Goal: Task Accomplishment & Management: Manage account settings

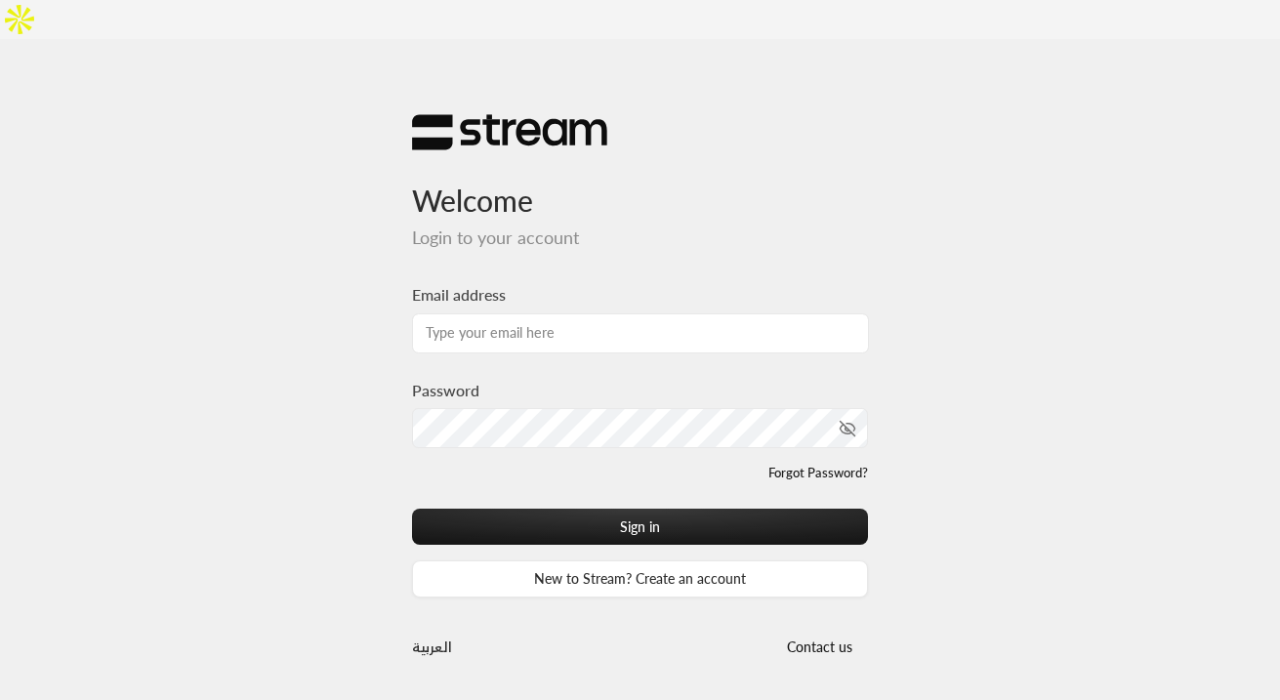
type input "[EMAIL_ADDRESS][DOMAIN_NAME]"
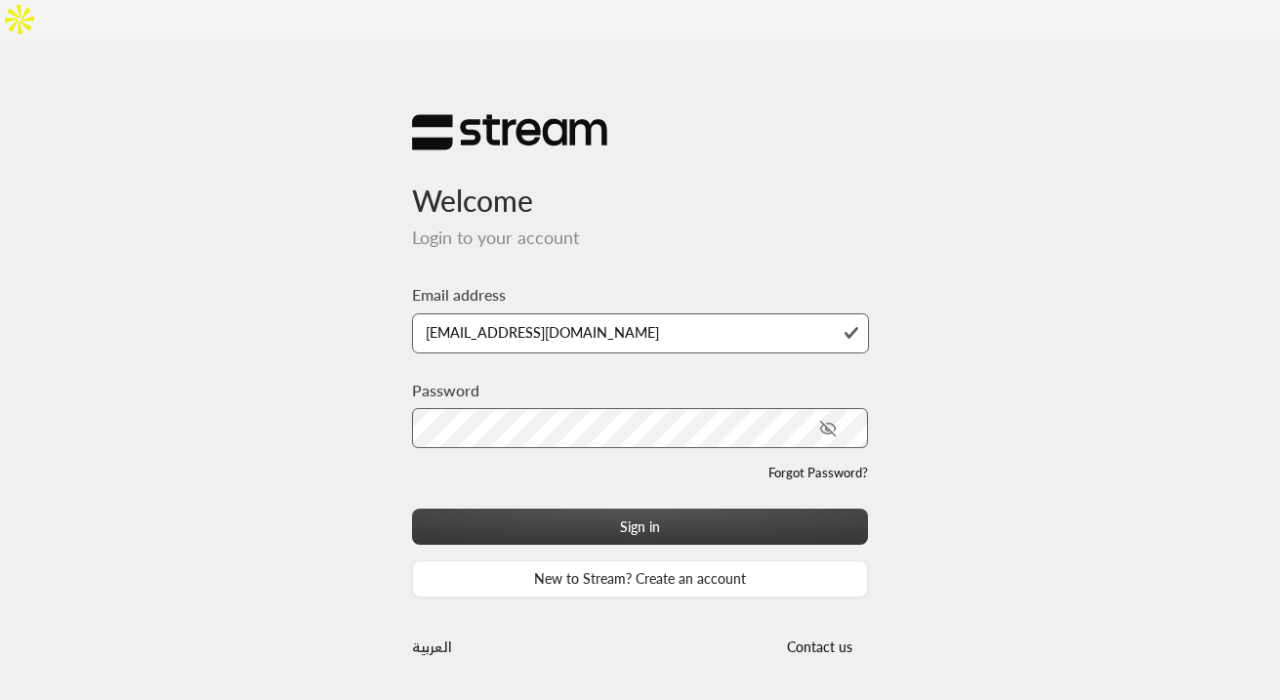
click at [684, 509] on button "Sign in" at bounding box center [640, 527] width 457 height 36
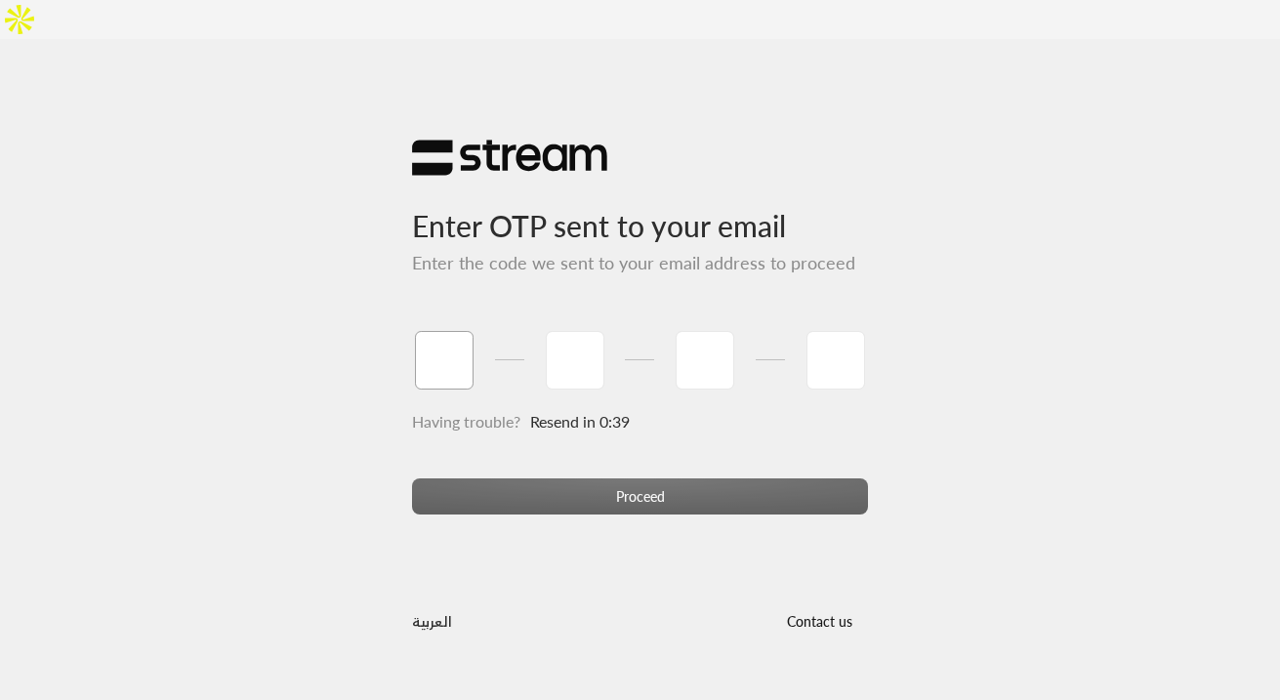
paste input "0"
type input "0"
type input "8"
type input "0"
type input "3"
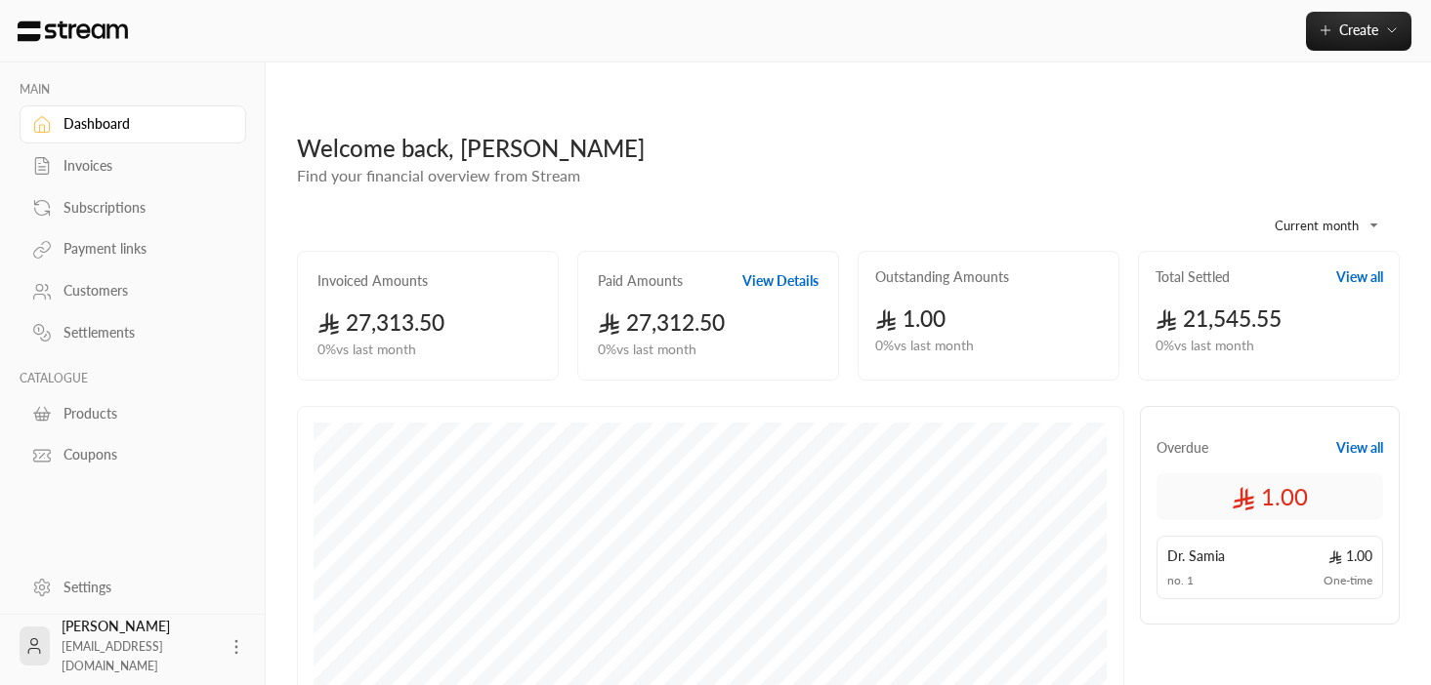
click at [140, 247] on div "Payment links" at bounding box center [142, 249] width 158 height 20
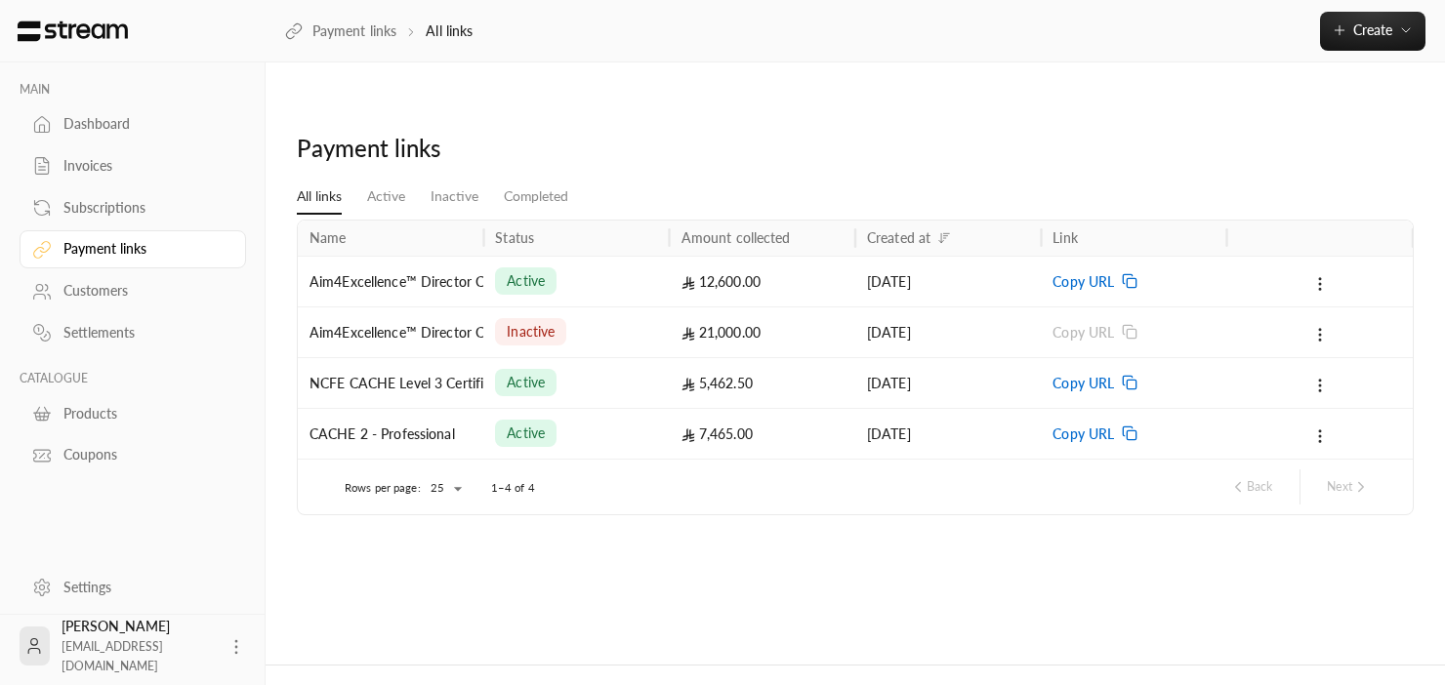
drag, startPoint x: 1440, startPoint y: 119, endPoint x: 1163, endPoint y: 123, distance: 277.3
click at [1163, 123] on div "Payment links All links Active Inactive Completed Name Status Amount collected …" at bounding box center [856, 383] width 1180 height 562
click at [1113, 257] on span "Copy URL" at bounding box center [1084, 282] width 62 height 50
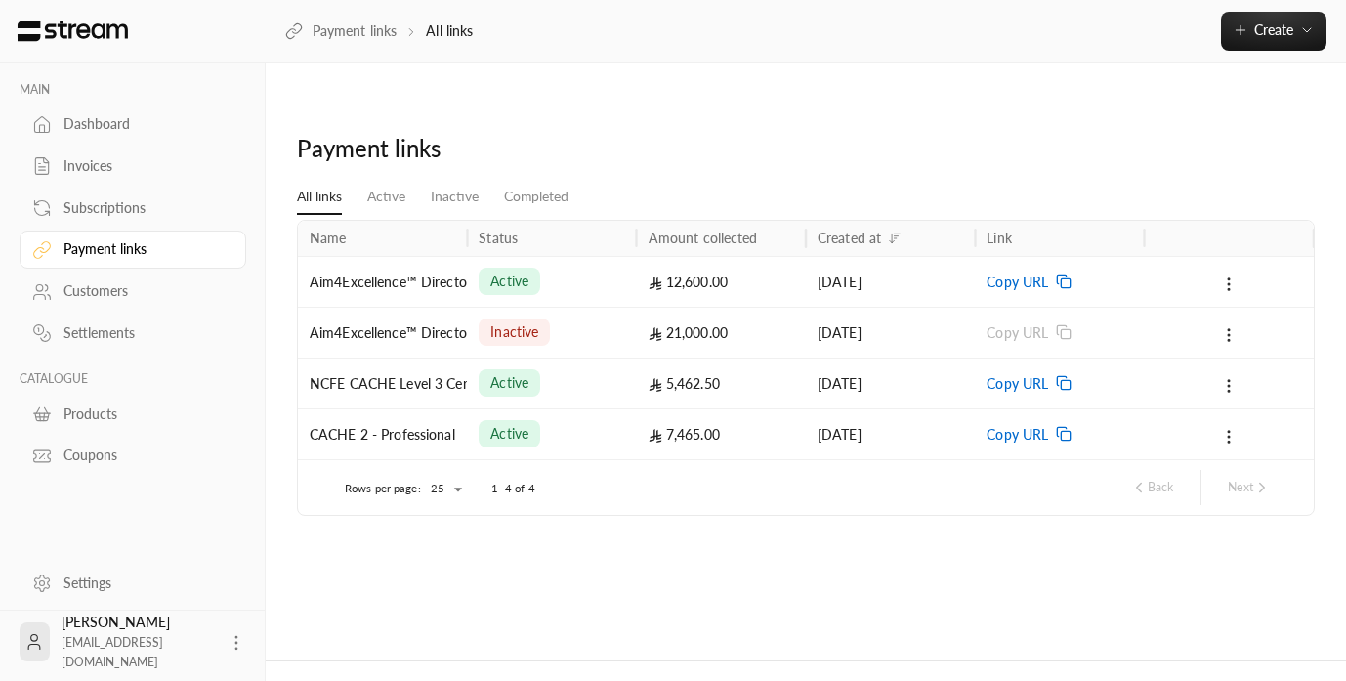
click at [88, 578] on div "Settings" at bounding box center [142, 583] width 158 height 20
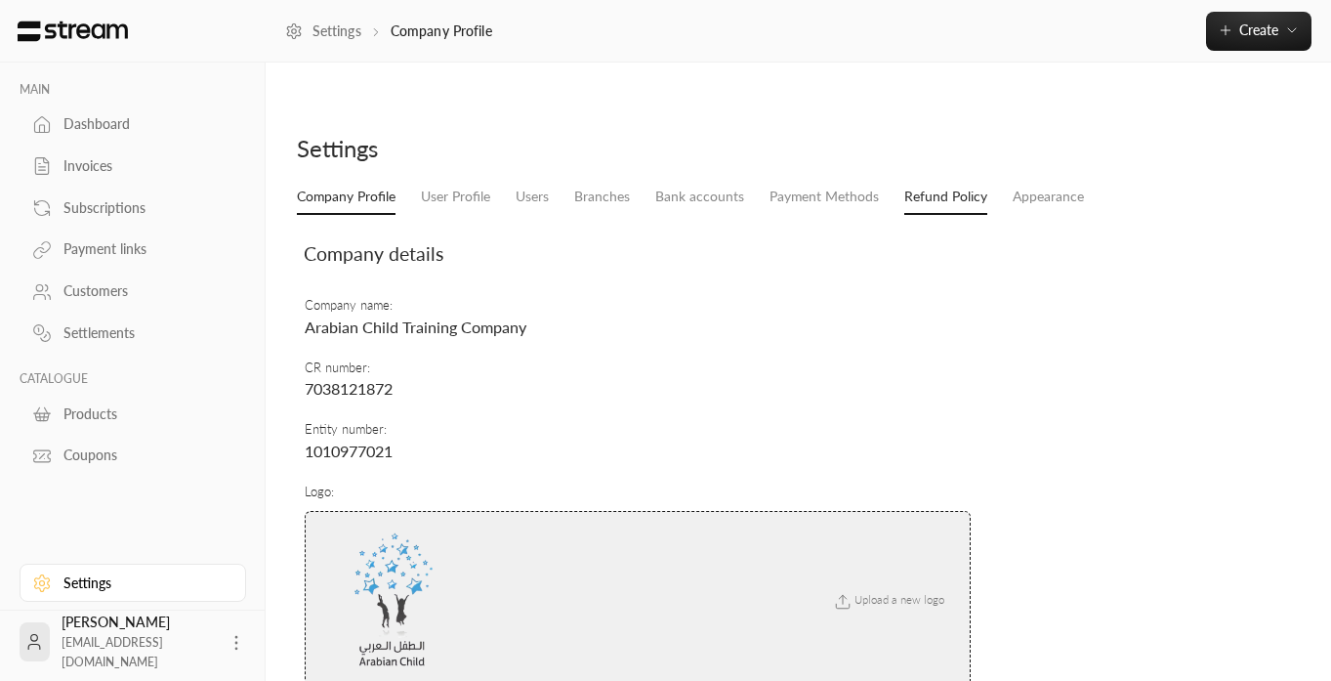
click at [934, 180] on link "Refund Policy" at bounding box center [945, 197] width 83 height 35
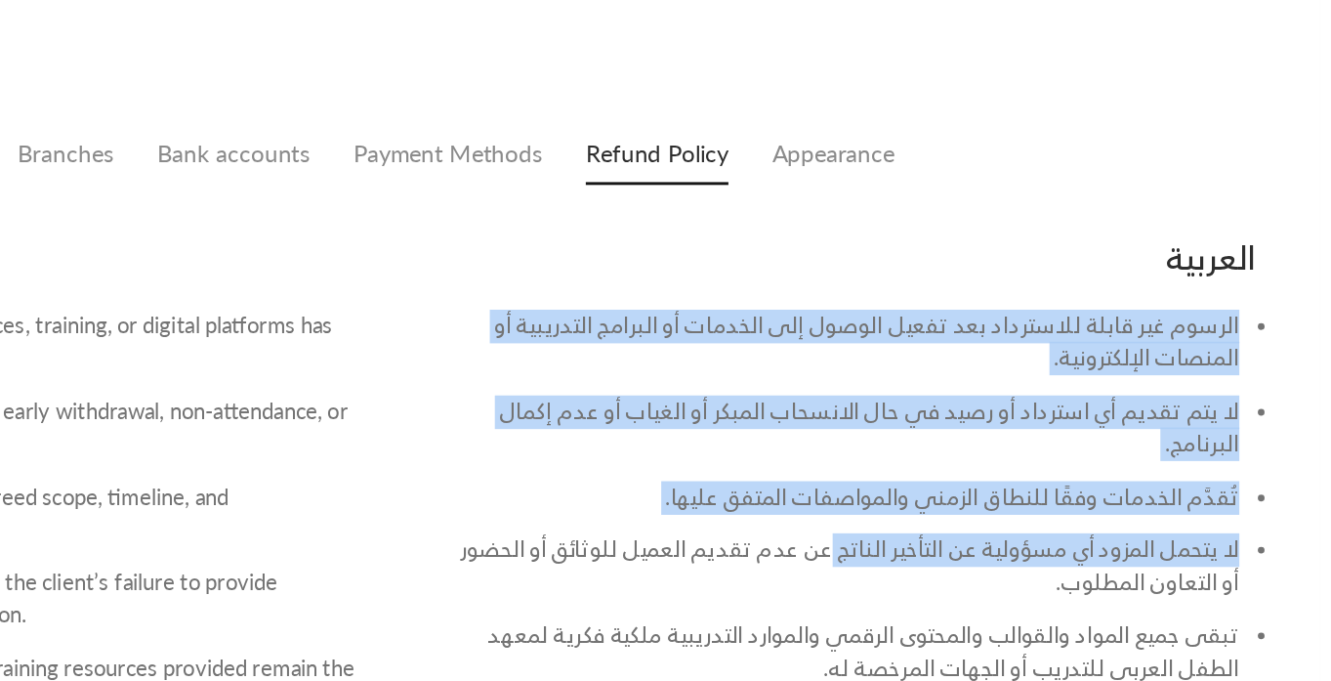
drag, startPoint x: 1091, startPoint y: 249, endPoint x: 1045, endPoint y: 381, distance: 139.6
click at [1045, 381] on div "الرسوم غير قابلة للاسترداد بعد تفعيل الوصول إلى الخدمات أو البرامج التدريبية أو…" at bounding box center [1053, 448] width 479 height 357
click at [1070, 337] on li "لا يتم تقديم أي استرداد أو رصيد في حال الانسحاب المبكر أو الغياب أو عدم إكمال ا…" at bounding box center [1054, 362] width 460 height 50
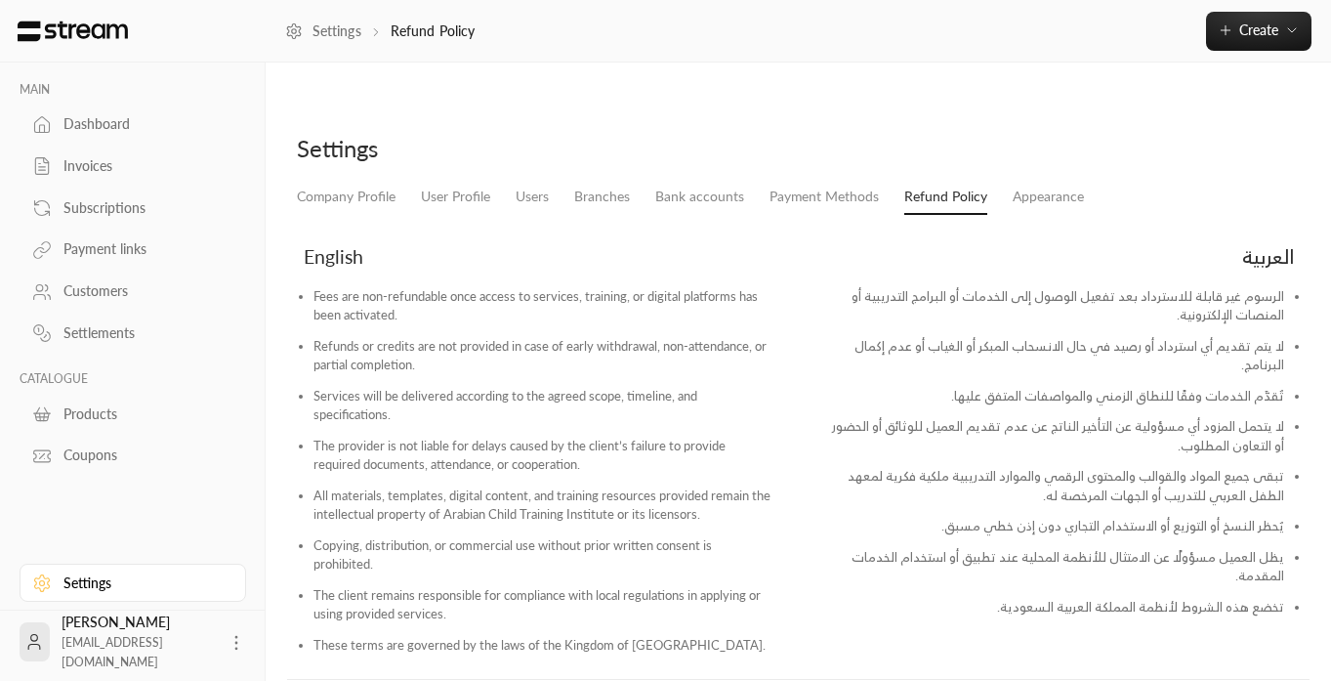
click at [124, 206] on div "Subscriptions" at bounding box center [142, 208] width 158 height 20
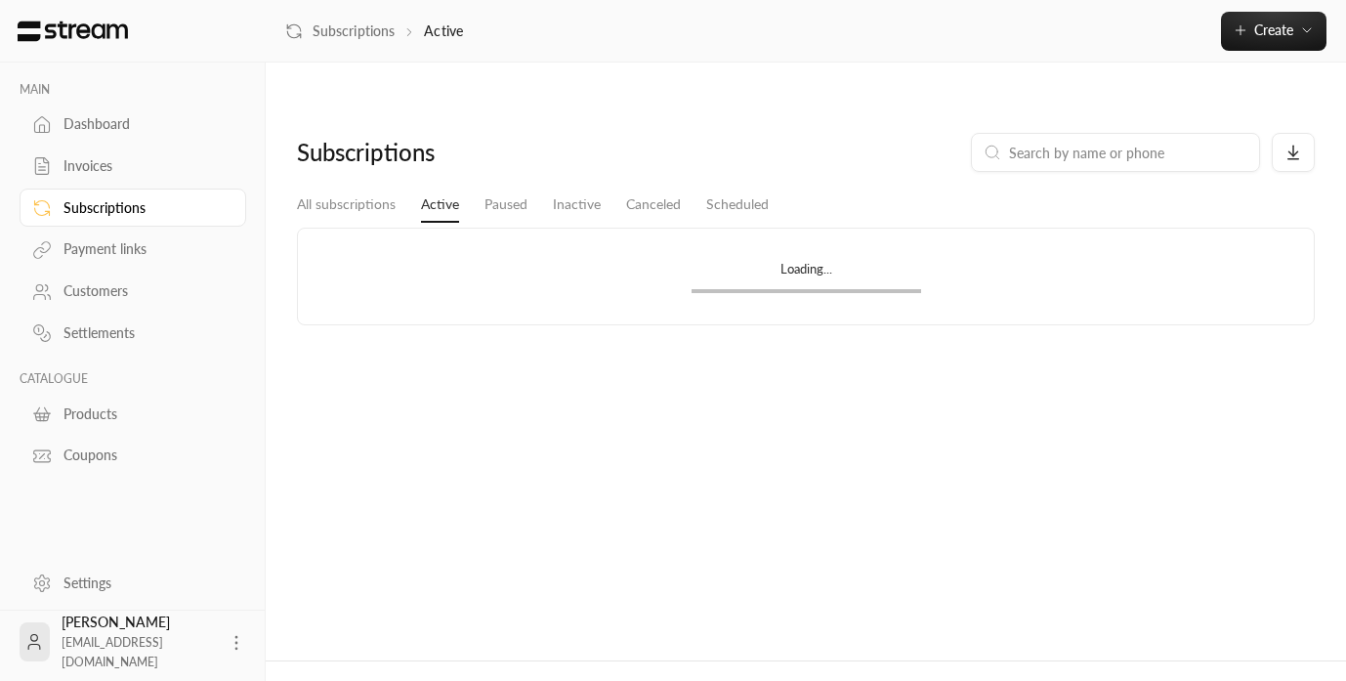
click at [128, 257] on div "Payment links" at bounding box center [142, 249] width 158 height 20
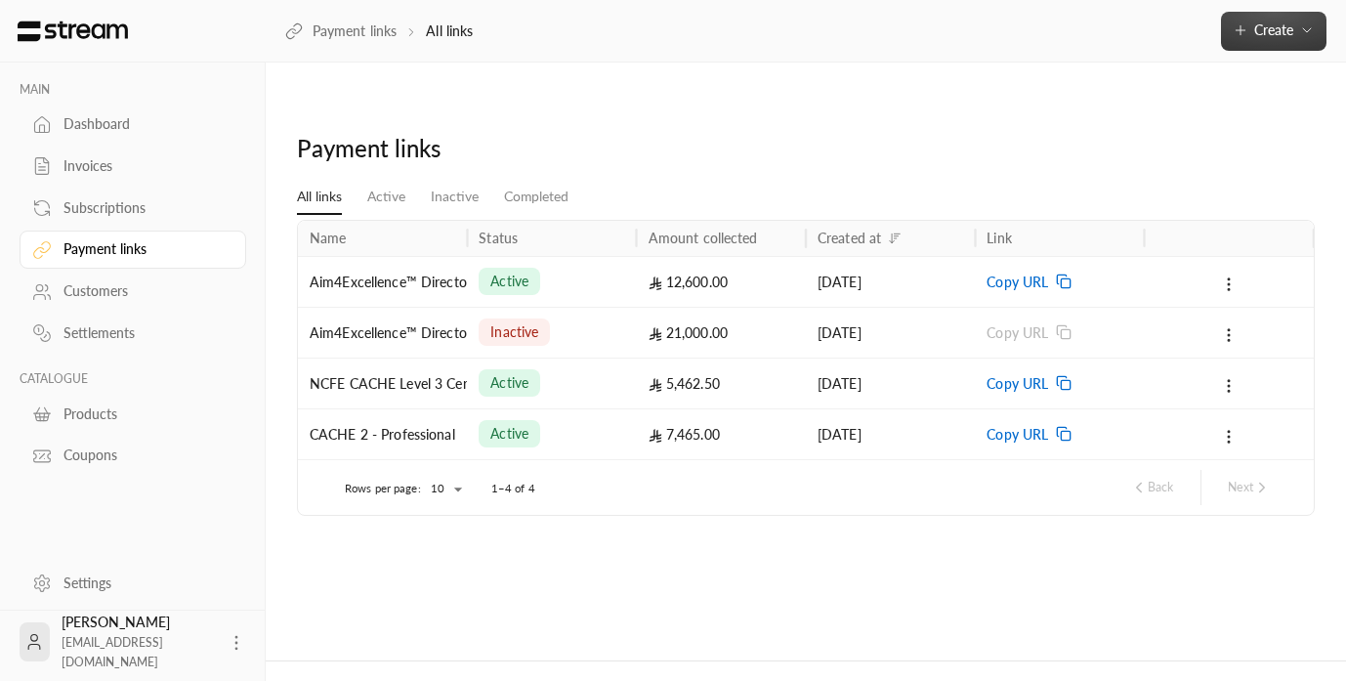
click at [1261, 44] on button "Create" at bounding box center [1273, 31] width 105 height 39
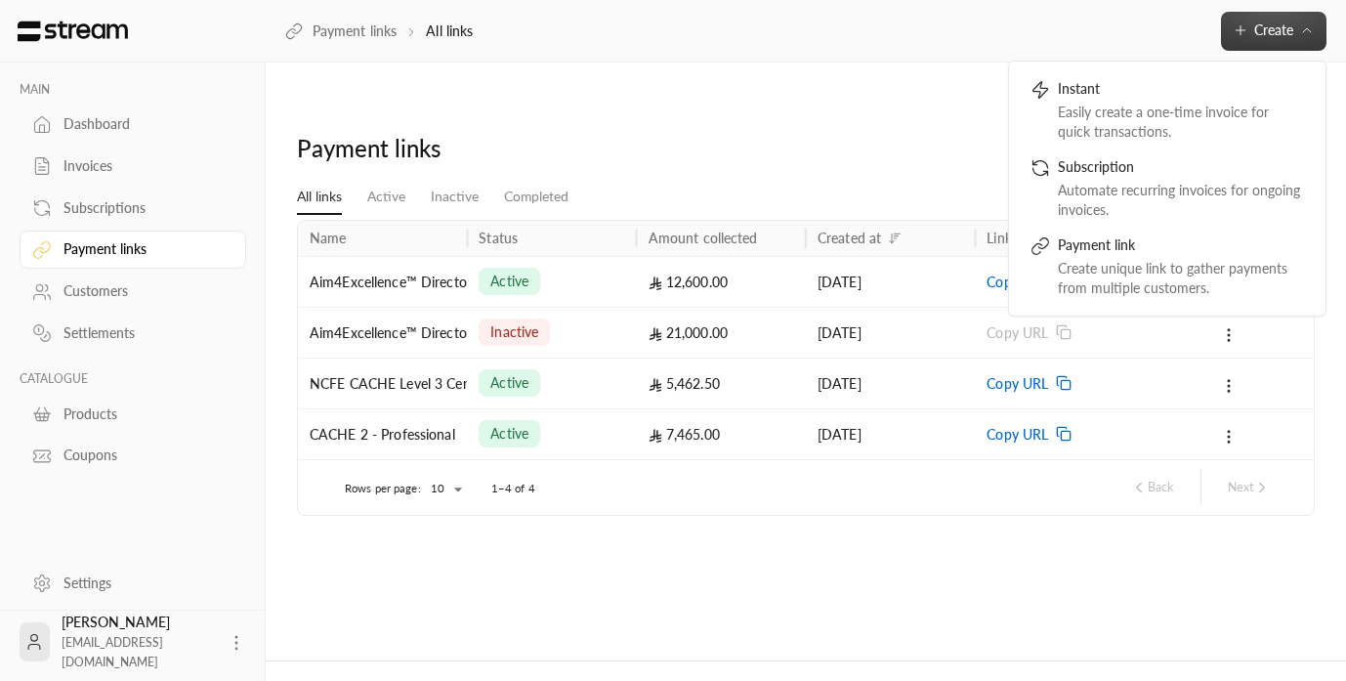
click at [932, 133] on div "Payment links" at bounding box center [805, 156] width 1037 height 47
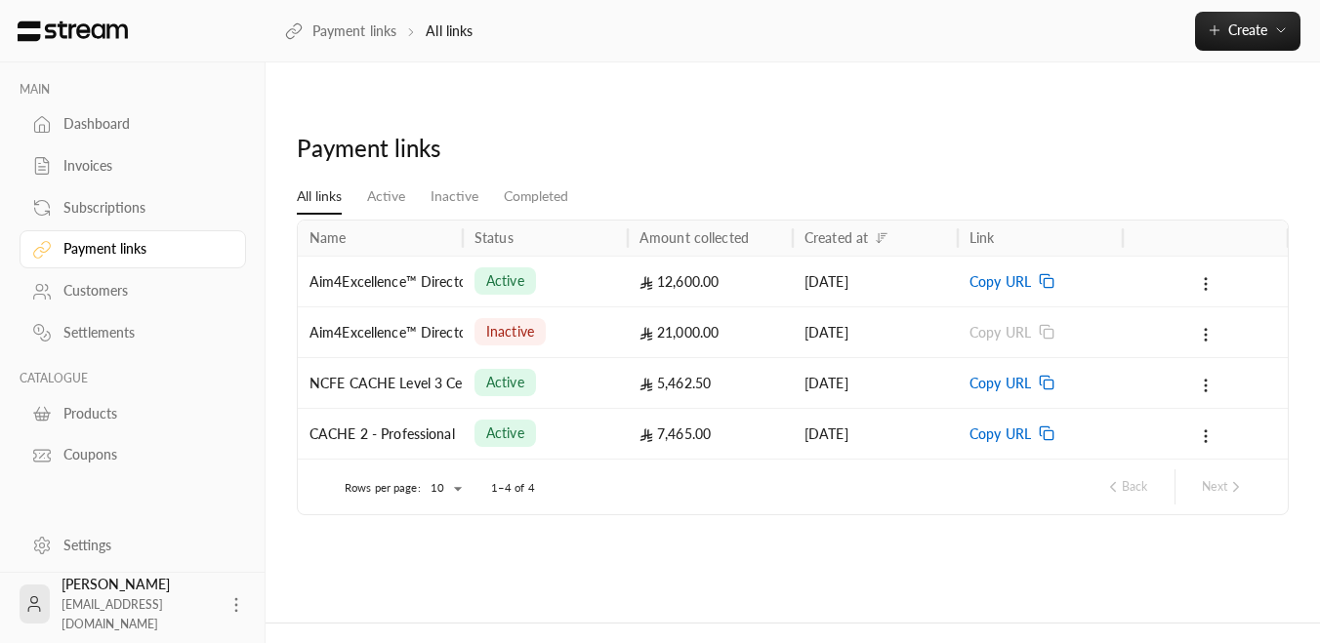
click at [120, 173] on div "Invoices" at bounding box center [142, 166] width 158 height 20
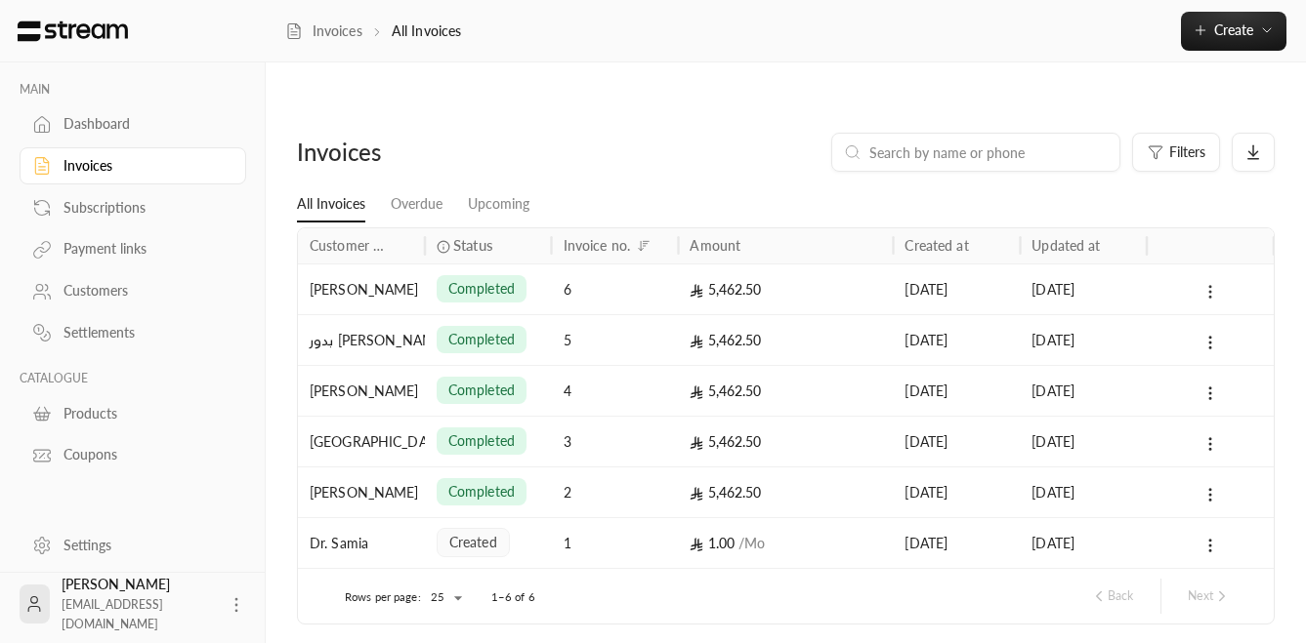
click at [1218, 283] on icon at bounding box center [1210, 292] width 18 height 18
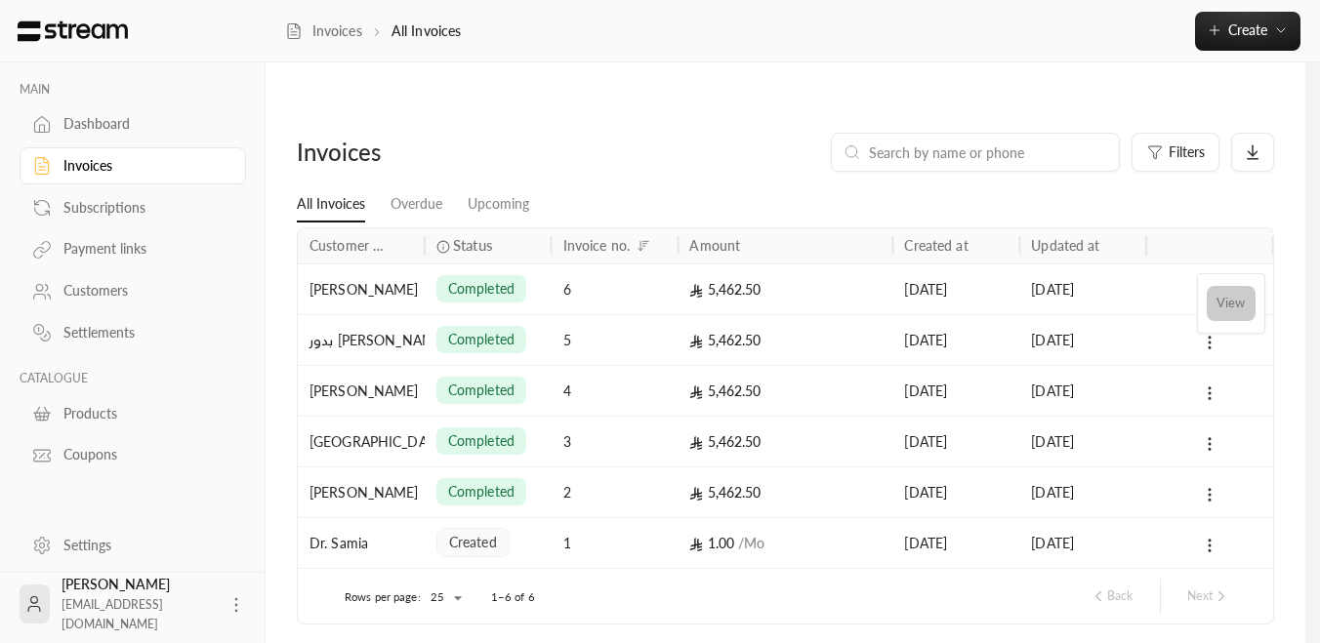
click at [1220, 304] on li "View" at bounding box center [1231, 303] width 49 height 35
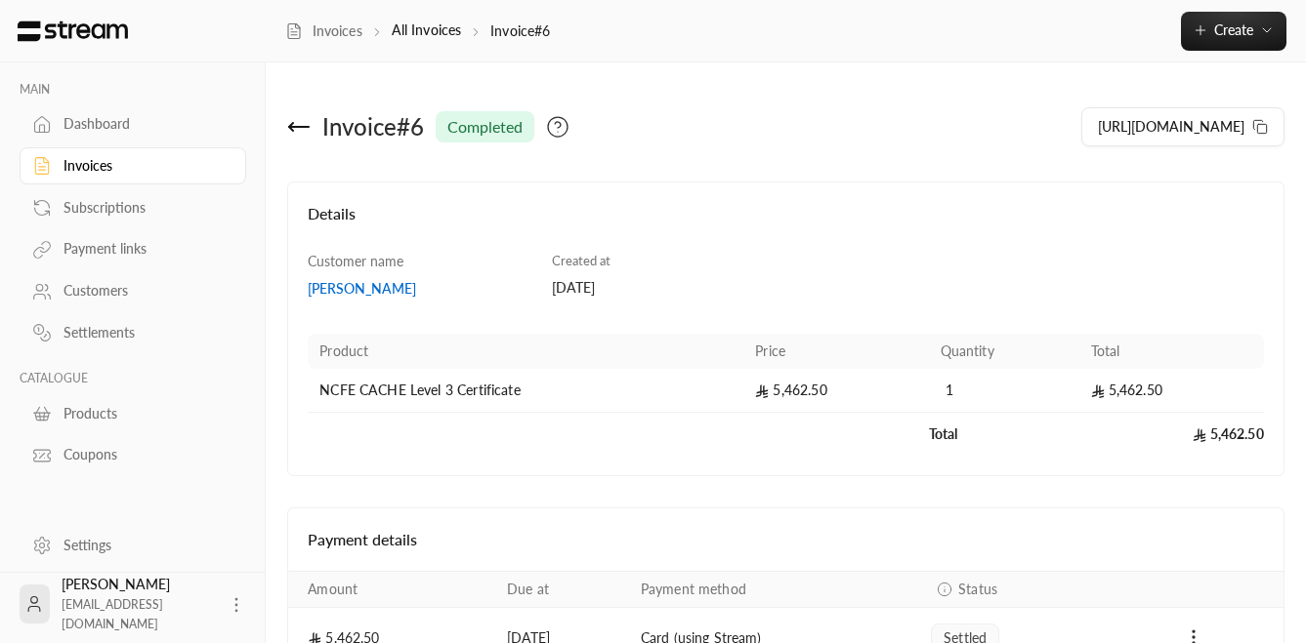
scroll to position [46, 0]
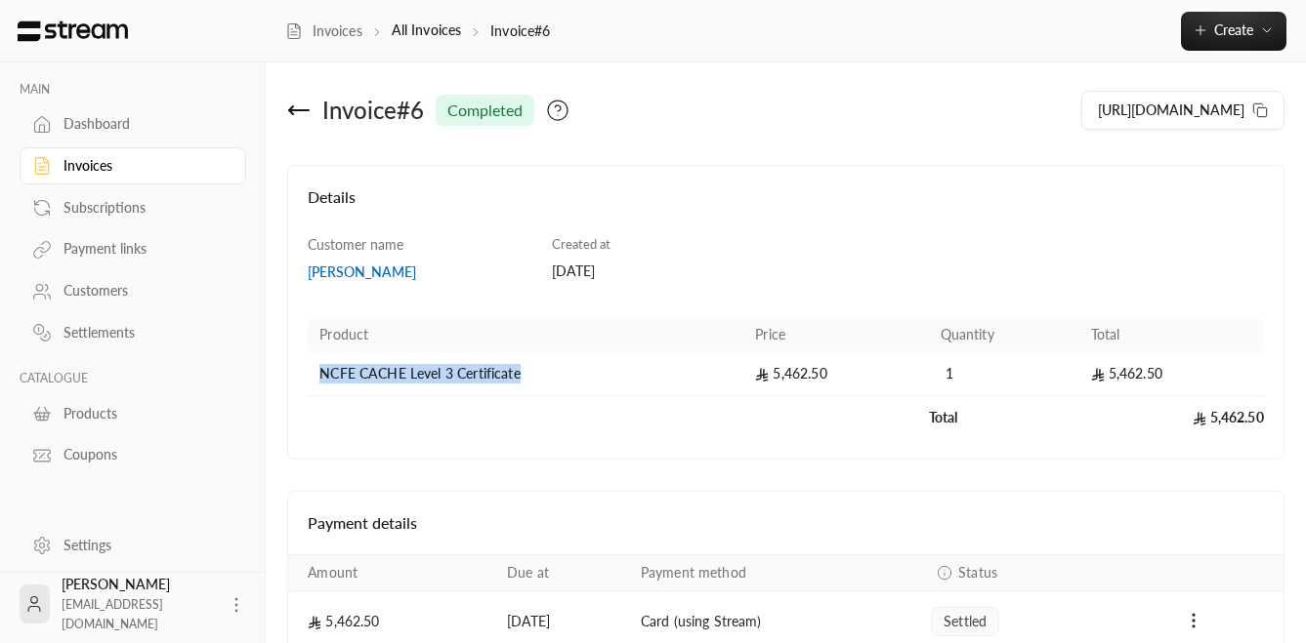
drag, startPoint x: 562, startPoint y: 335, endPoint x: 314, endPoint y: 330, distance: 248.1
click at [314, 353] on td "NCFE CACHE Level 3 Certificate" at bounding box center [526, 375] width 436 height 44
click at [477, 396] on td "Products" at bounding box center [618, 417] width 620 height 43
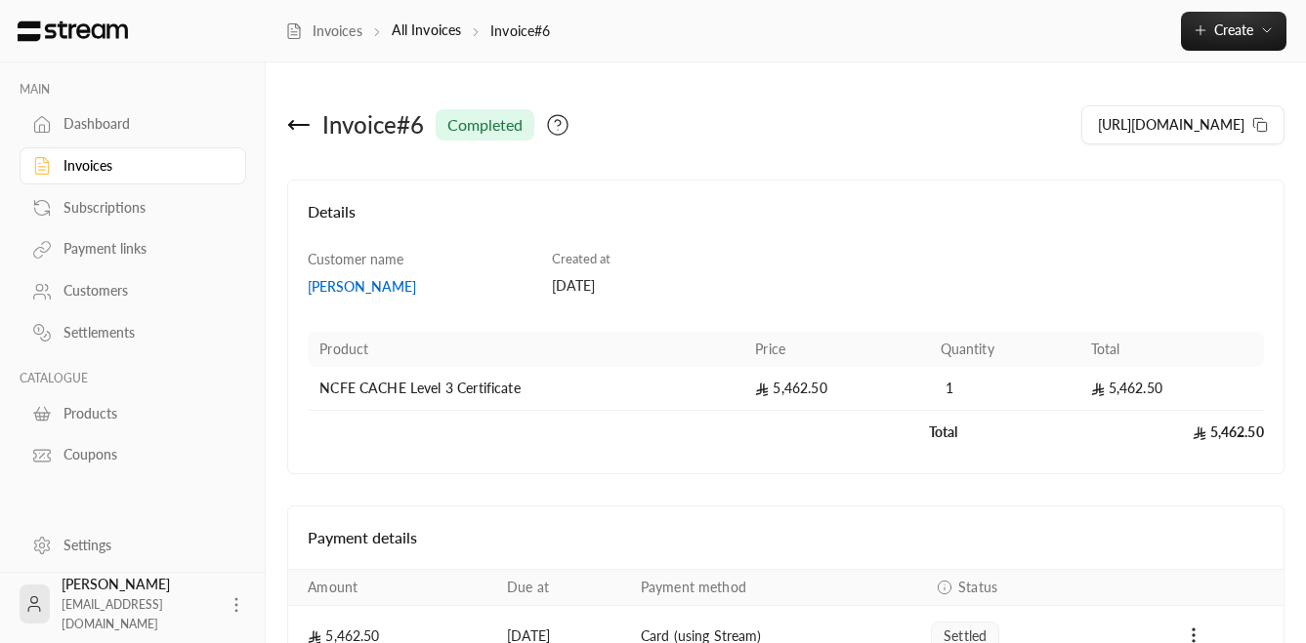
scroll to position [48, 0]
